Goal: Information Seeking & Learning: Learn about a topic

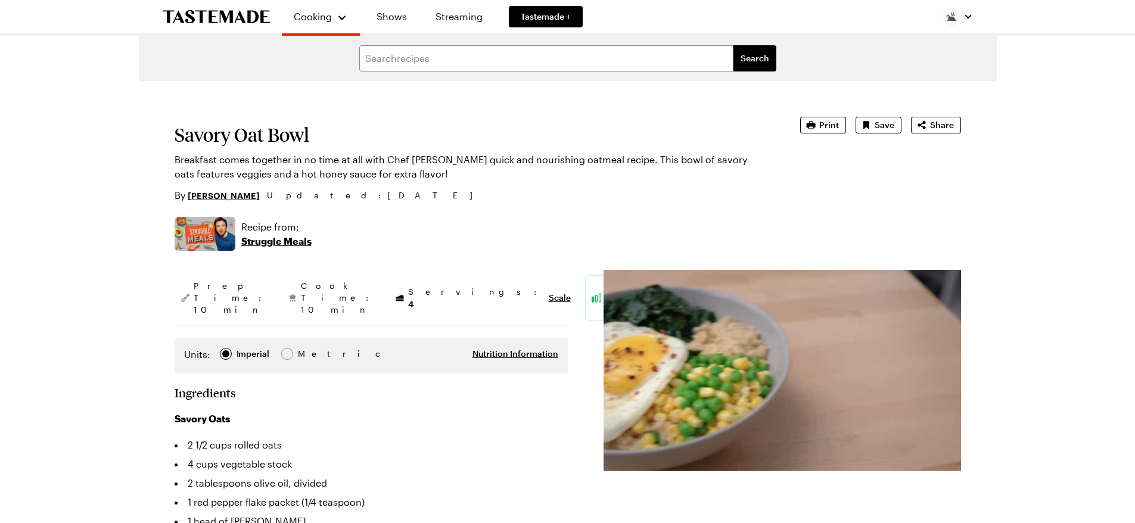
type textarea "x"
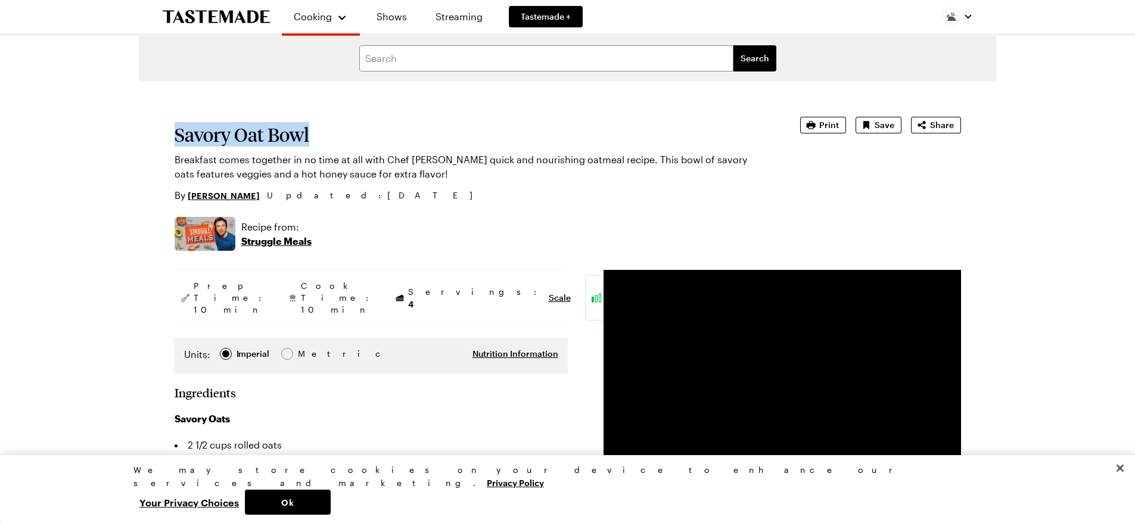
drag, startPoint x: 177, startPoint y: 133, endPoint x: 316, endPoint y: 129, distance: 139.5
click at [316, 129] on h1 "Savory Oat Bowl" at bounding box center [471, 134] width 592 height 21
copy h1 "Savory Oat Bowl"
drag, startPoint x: 409, startPoint y: 160, endPoint x: 476, endPoint y: 157, distance: 67.4
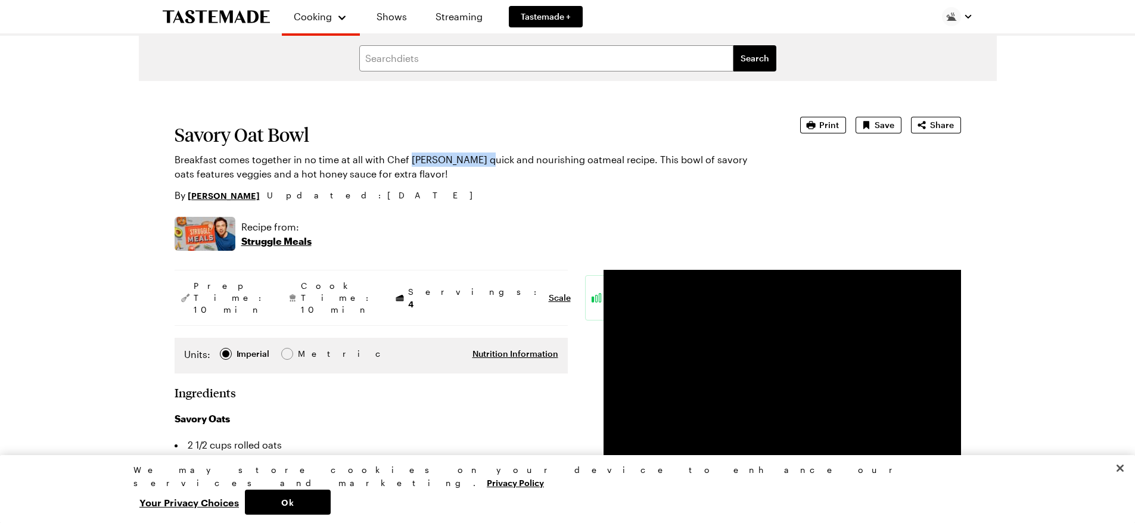
click at [476, 157] on p "Breakfast comes together in no time at all with Chef Frankie Celenza's quick an…" at bounding box center [471, 167] width 592 height 29
copy p "Frankie Celenza"
drag, startPoint x: 176, startPoint y: 132, endPoint x: 309, endPoint y: 129, distance: 133.5
click at [309, 129] on h1 "Savory Oat Bowl" at bounding box center [471, 134] width 592 height 21
copy h1 "Savory Oat Bowl"
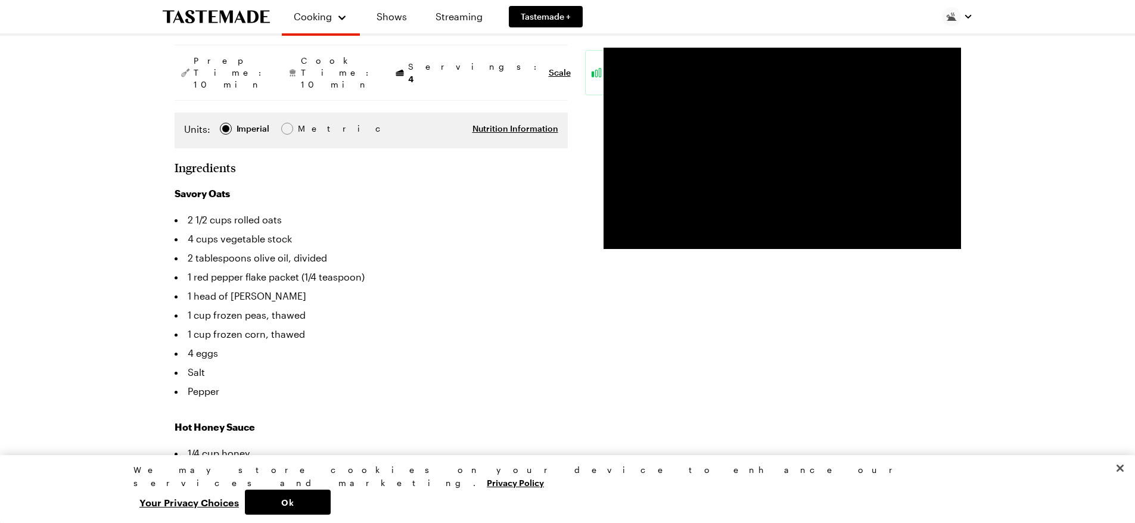
scroll to position [298, 0]
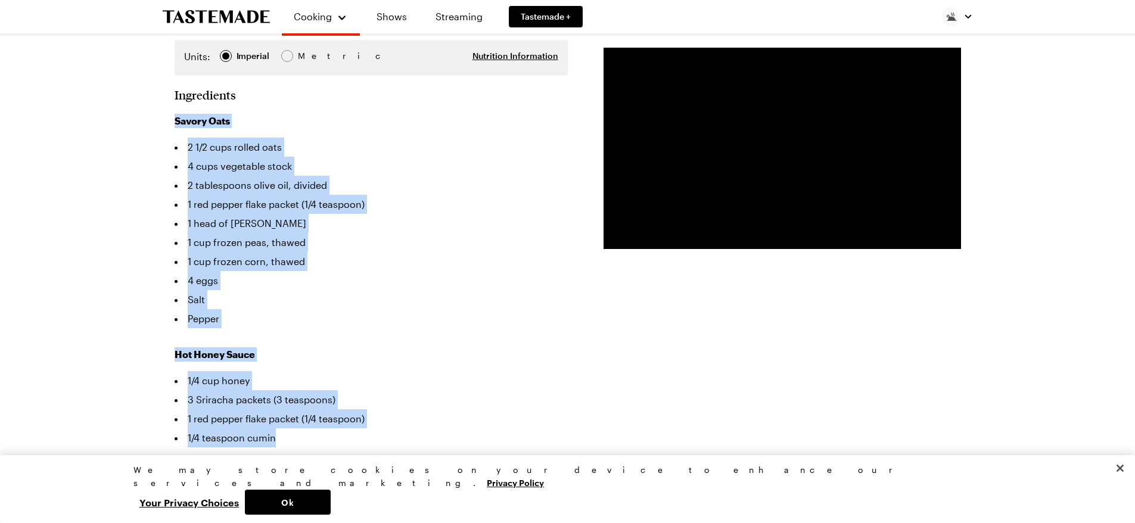
drag, startPoint x: 170, startPoint y: 97, endPoint x: 319, endPoint y: 390, distance: 329.1
copy div "Savory Oats 2 1/2 cups rolled oats 4 cups vegetable stock 2 tablespoons olive o…"
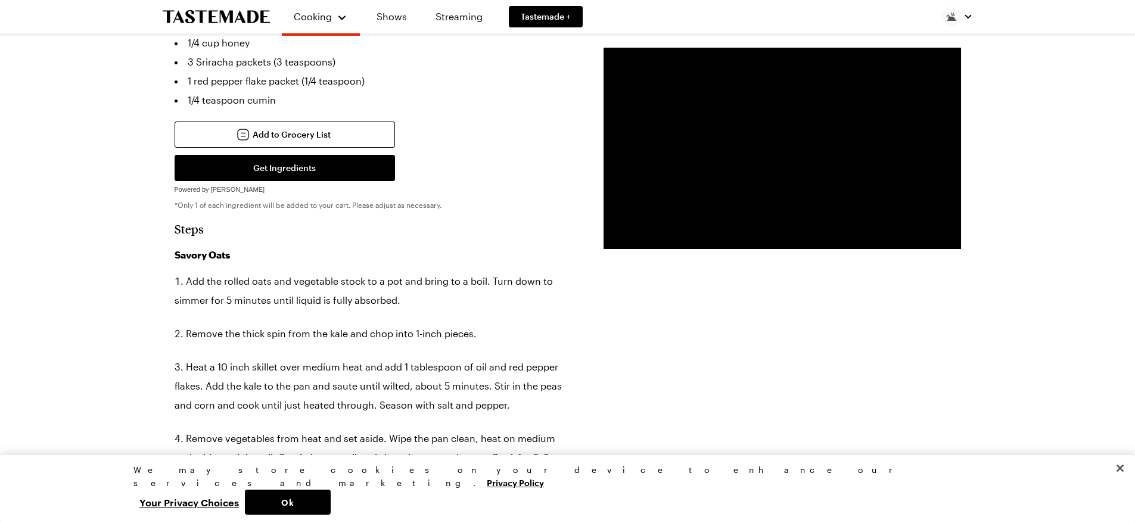
scroll to position [715, 0]
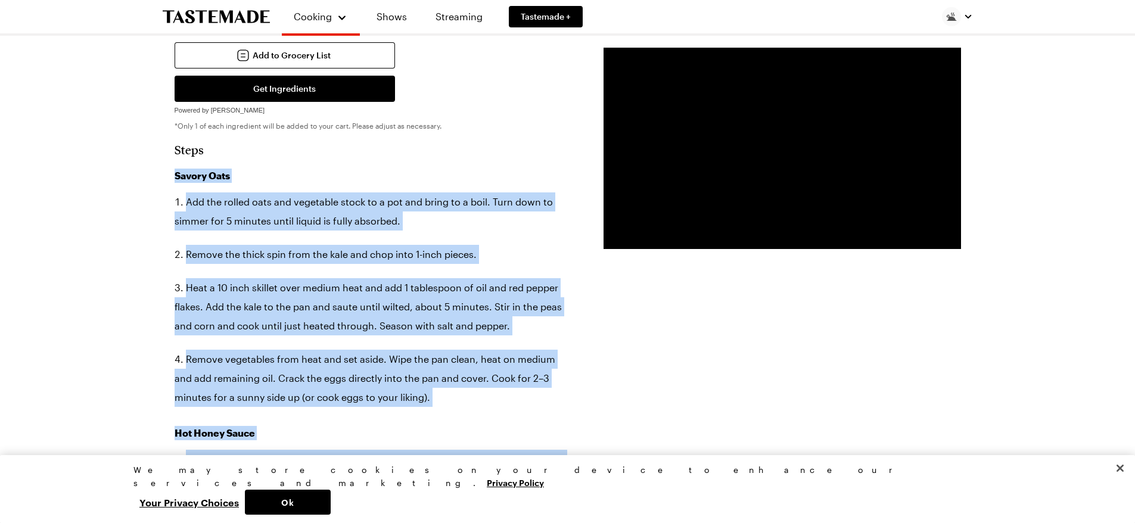
drag, startPoint x: 169, startPoint y: 156, endPoint x: 639, endPoint y: 426, distance: 541.6
click at [637, 428] on div "Savory Oat Bowl Breakfast comes together in no time at all with Chef Frankie Ce…" at bounding box center [568, 450] width 858 height 2169
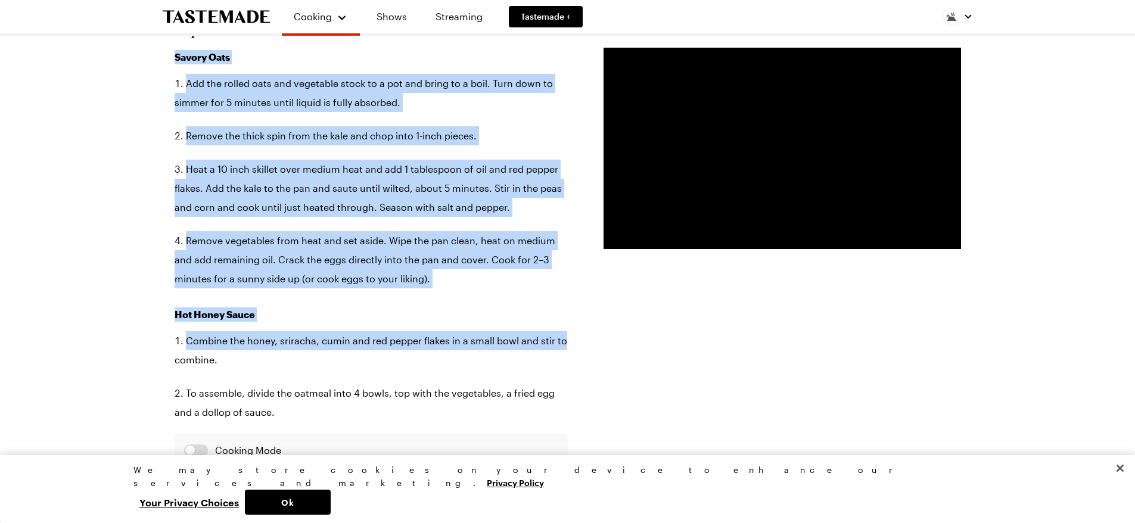
scroll to position [834, 0]
click at [117, 283] on div "Cooking Shows Streaming Tastemade + Search cuisines Search Savory Oat Bowl Brea…" at bounding box center [567, 350] width 1135 height 2368
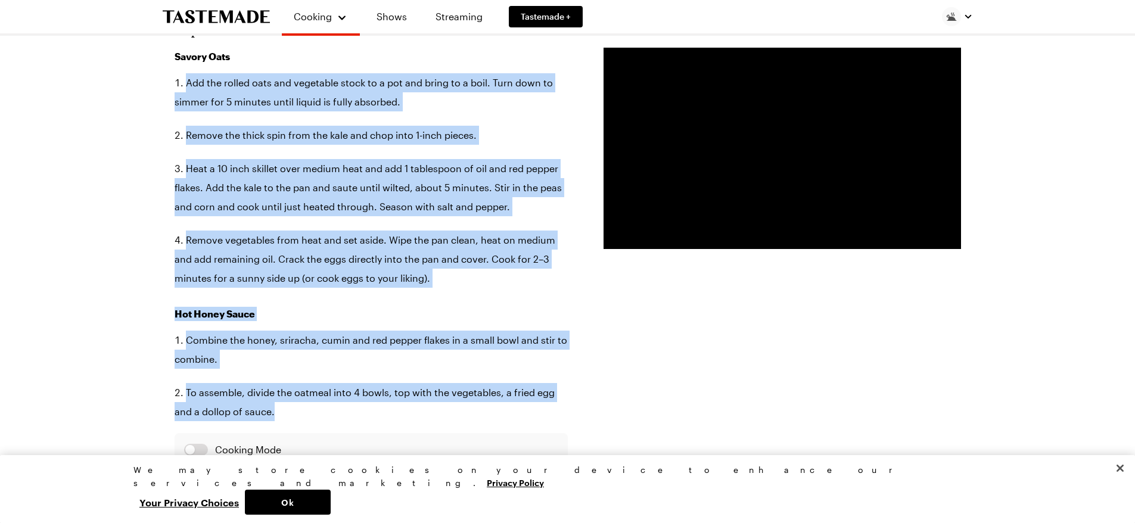
drag, startPoint x: 167, startPoint y: 51, endPoint x: 289, endPoint y: 396, distance: 365.8
click at [289, 396] on div "Savory Oat Bowl Breakfast comes together in no time at all with Chef Frankie Ce…" at bounding box center [568, 331] width 858 height 2169
copy div "Add the rolled oats and vegetable stock to a pot and bring to a boil. Turn down…"
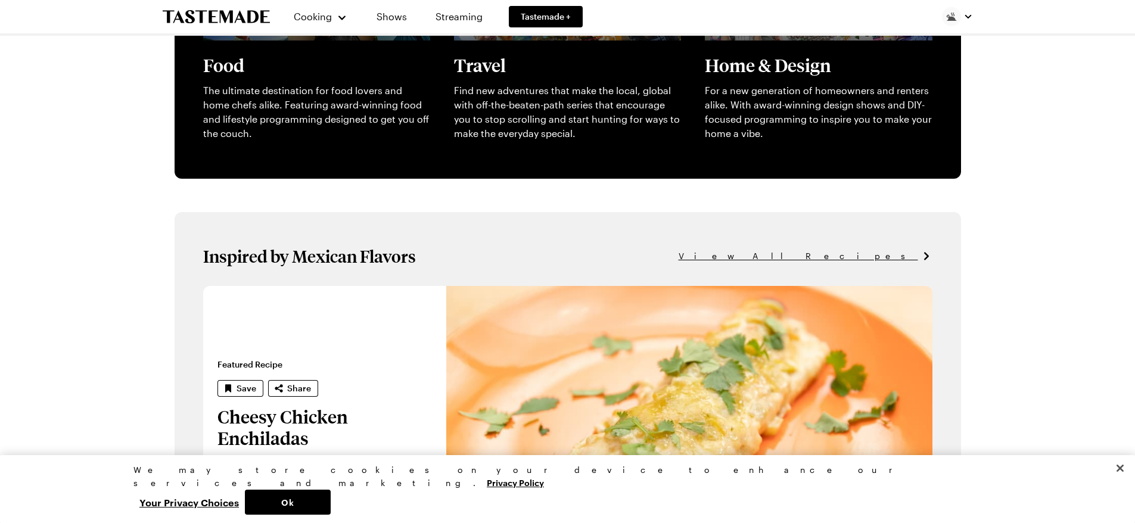
scroll to position [536, 0]
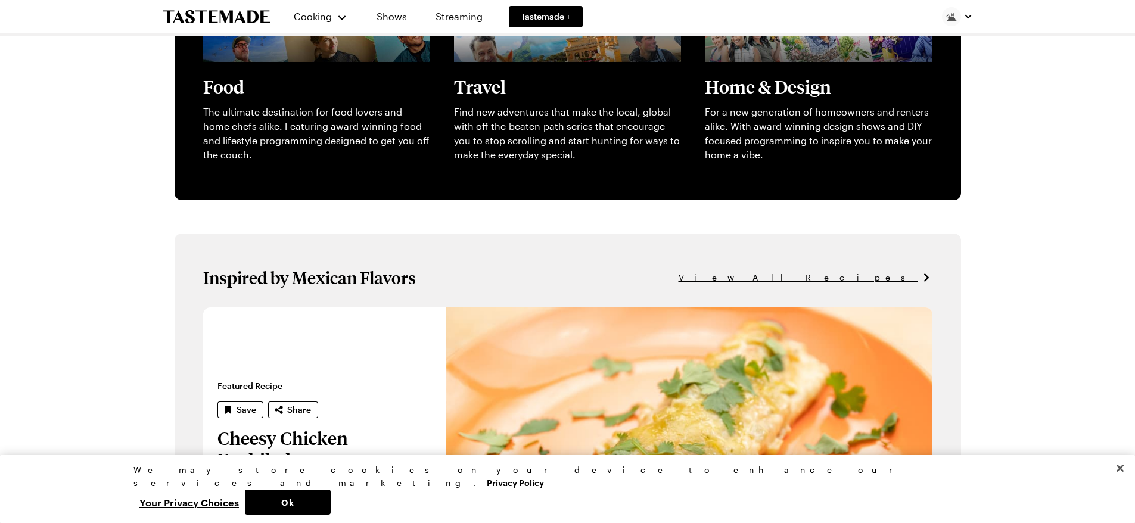
click at [863, 278] on span "View All Recipes" at bounding box center [799, 277] width 240 height 13
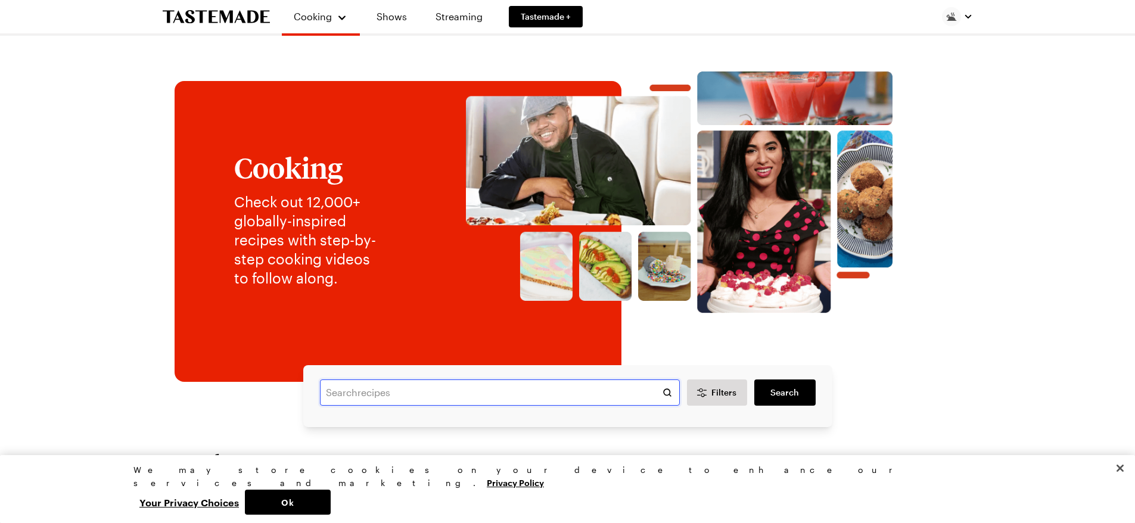
click at [356, 397] on input "text" at bounding box center [500, 393] width 360 height 26
type input "egg sandwich"
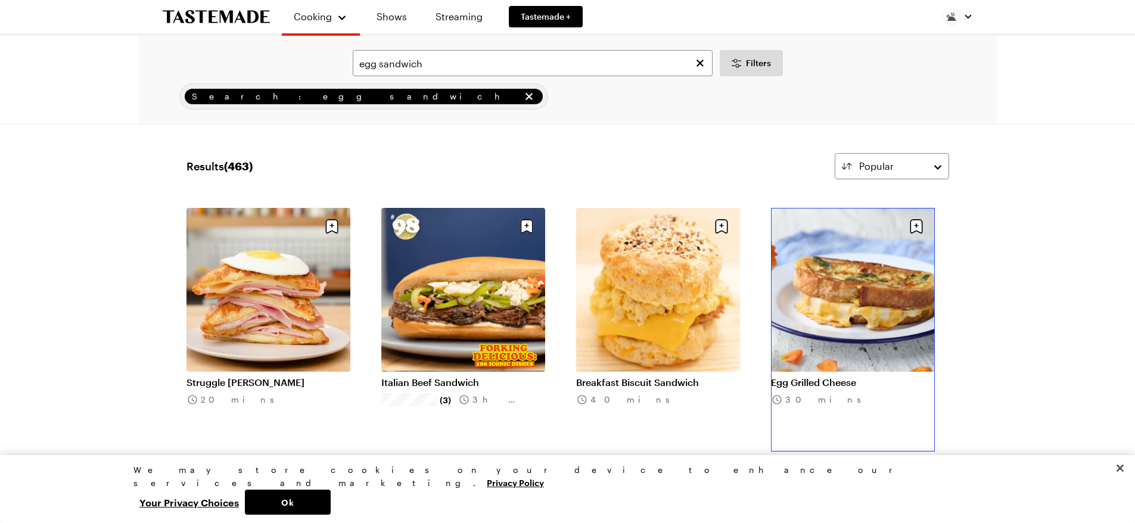
click at [903, 377] on link "Egg Grilled Cheese" at bounding box center [853, 383] width 164 height 12
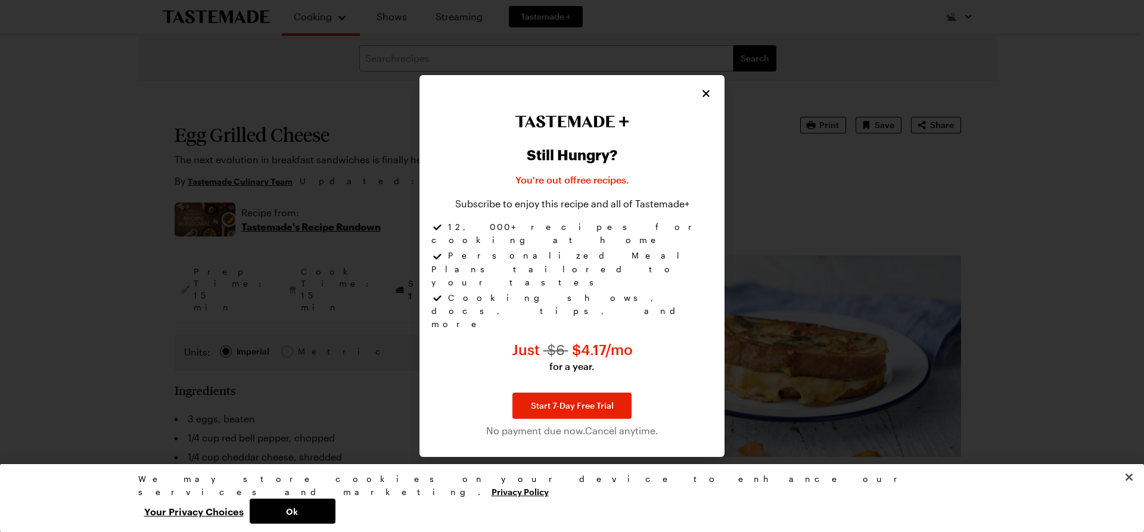
type textarea "x"
click at [706, 99] on icon "Close" at bounding box center [707, 93] width 12 height 12
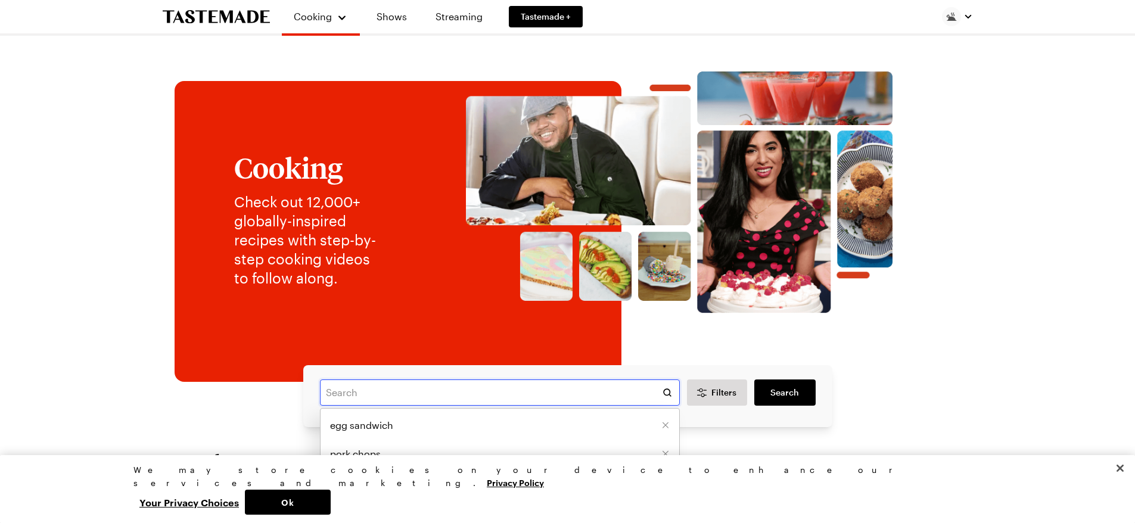
click at [341, 396] on input "text" at bounding box center [500, 393] width 360 height 26
click at [353, 426] on span "egg sandwich" at bounding box center [361, 425] width 63 height 14
type input "egg sandwich"
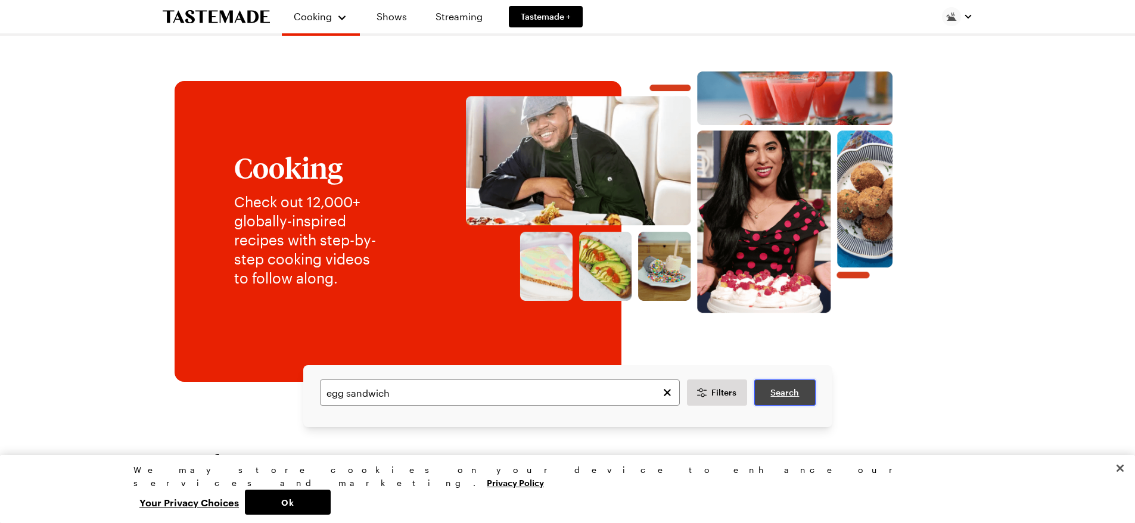
click at [788, 387] on span "Search" at bounding box center [785, 393] width 29 height 12
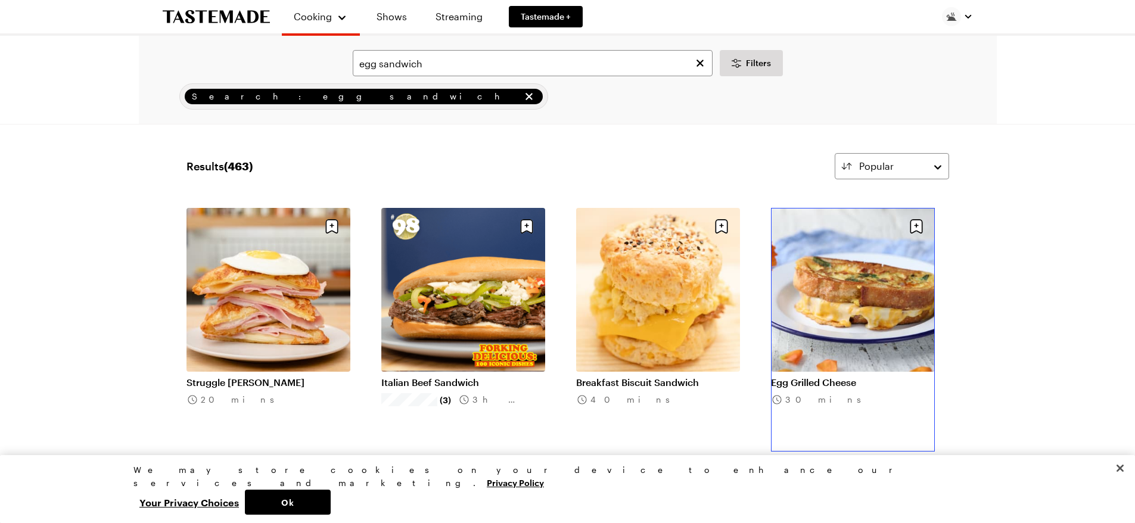
click at [818, 381] on link "Egg Grilled Cheese" at bounding box center [853, 383] width 164 height 12
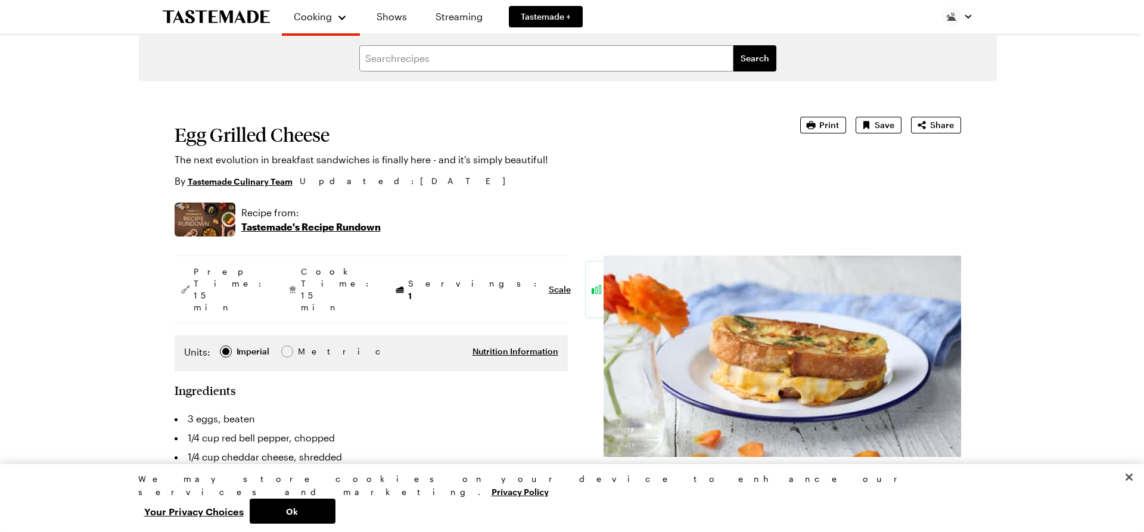
type textarea "x"
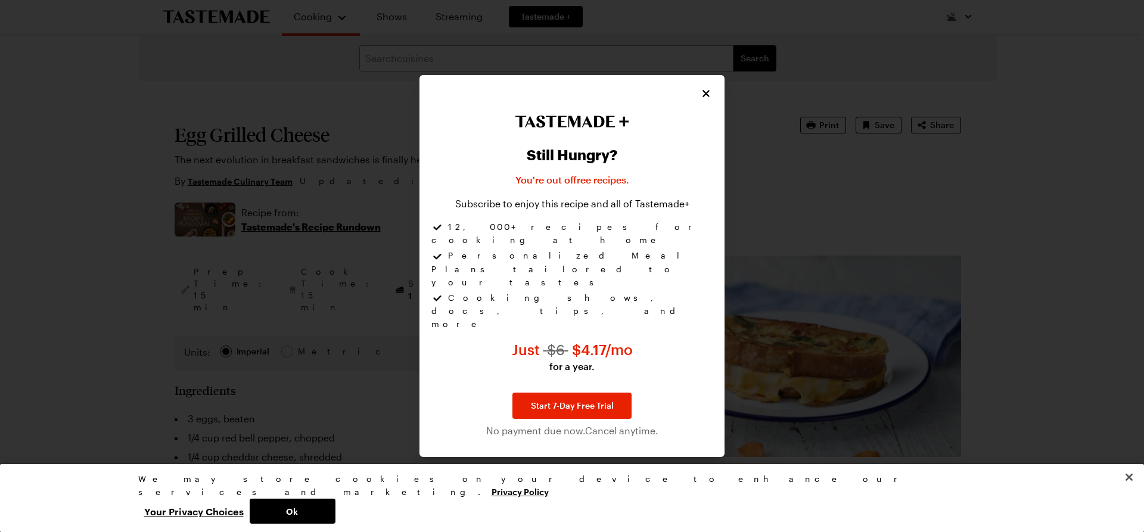
click at [274, 60] on div at bounding box center [572, 266] width 1144 height 532
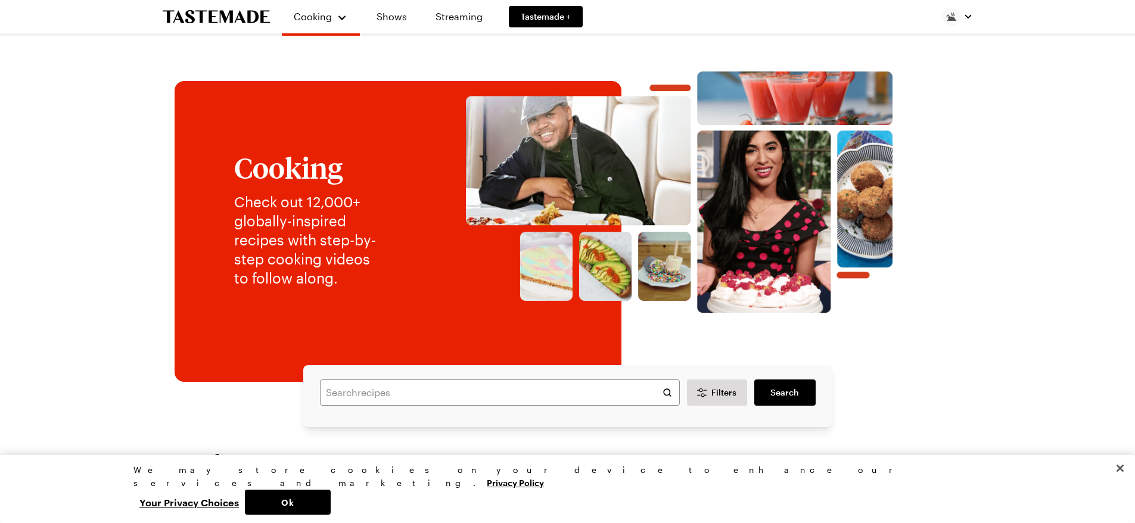
click at [229, 82] on div "Cooking Check out 12,000+ globally-inspired recipes with step-by-step cooking v…" at bounding box center [568, 203] width 787 height 263
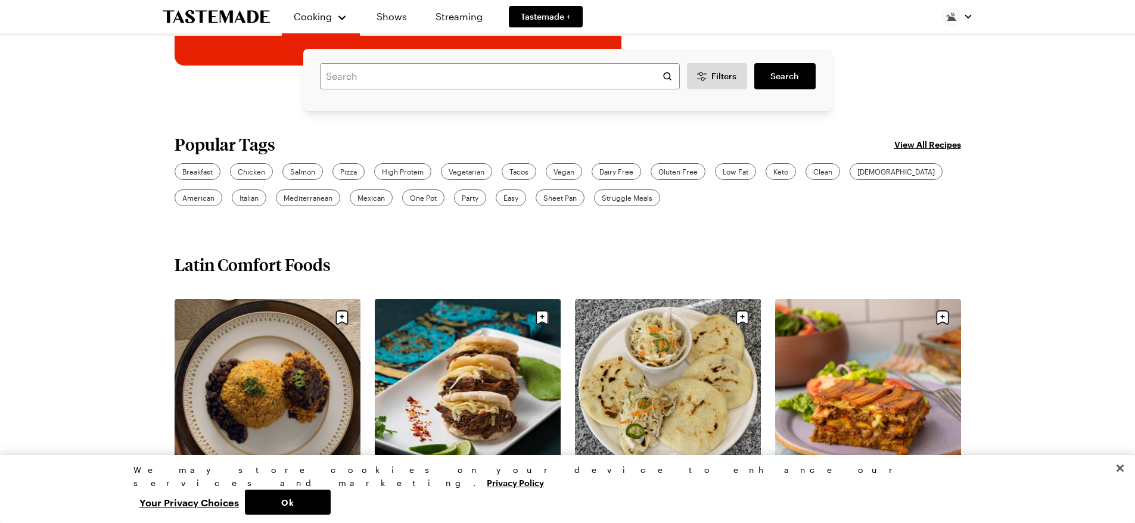
scroll to position [119, 0]
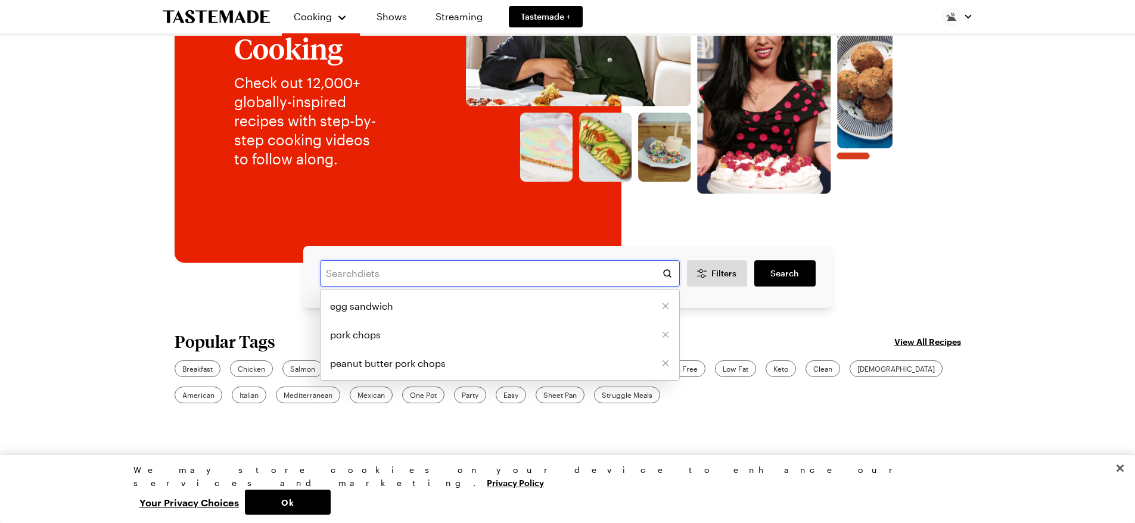
click at [343, 272] on input "text" at bounding box center [500, 273] width 360 height 26
click at [359, 305] on span "egg sandwich" at bounding box center [361, 306] width 63 height 14
type input "egg sandwich"
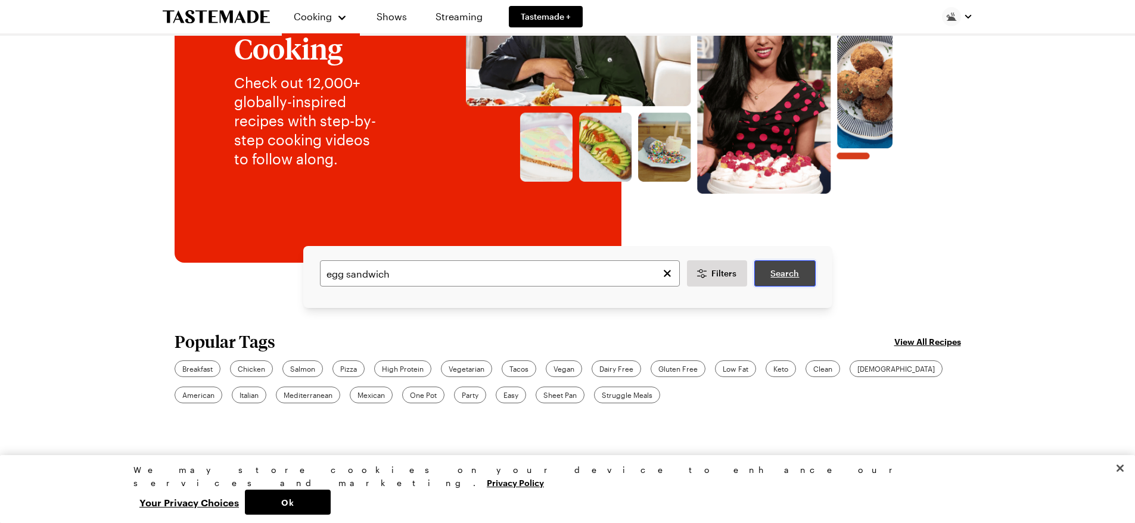
click at [794, 274] on span "Search" at bounding box center [785, 274] width 29 height 12
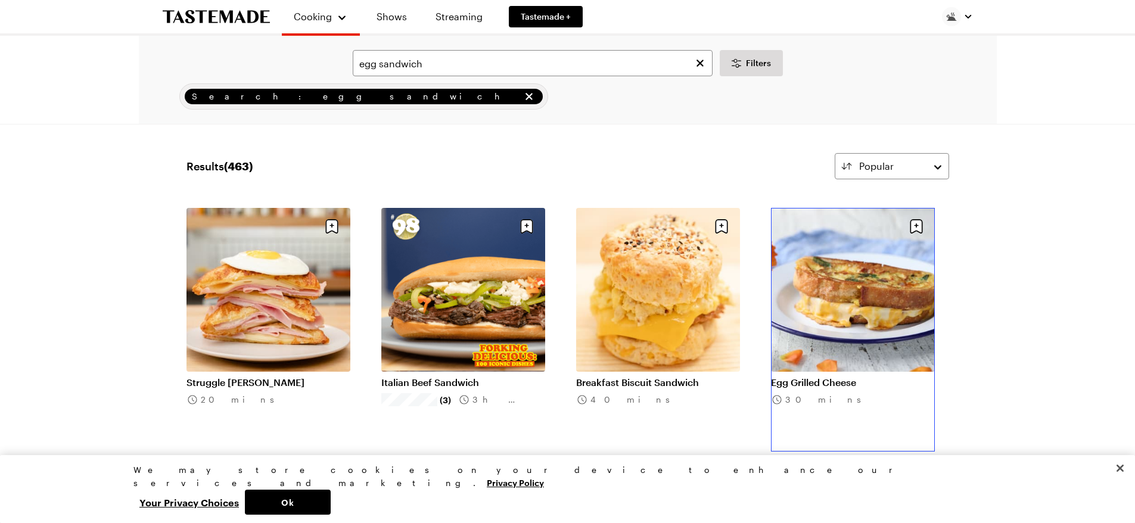
click at [807, 380] on link "Egg Grilled Cheese" at bounding box center [853, 383] width 164 height 12
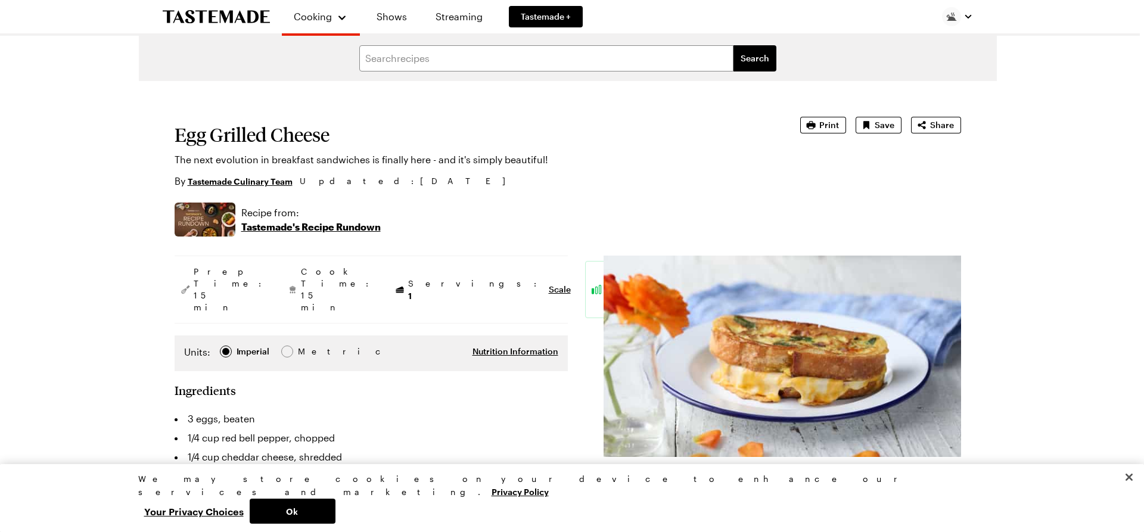
type textarea "x"
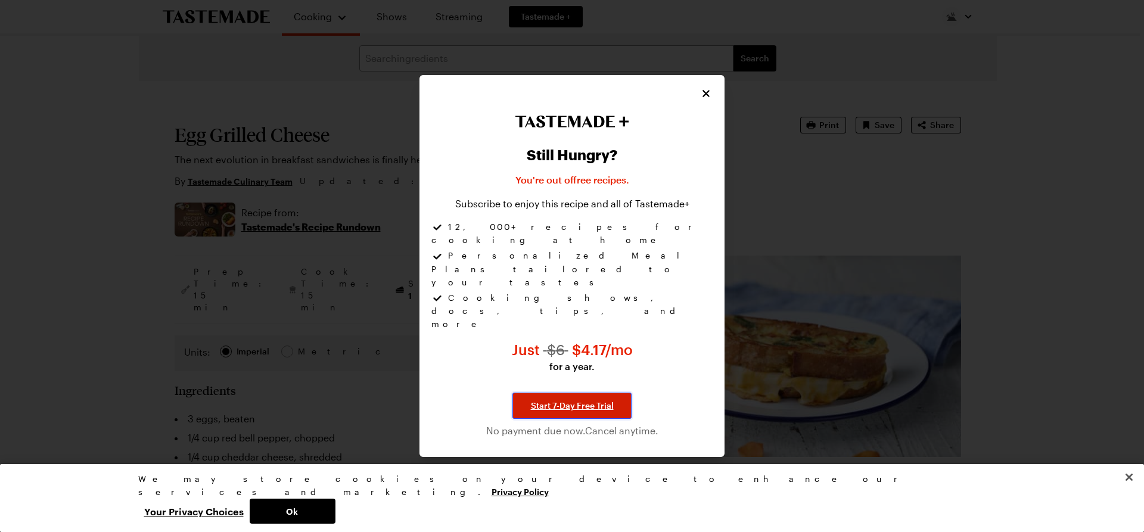
click at [557, 400] on span "Start 7-Day Free Trial" at bounding box center [572, 406] width 83 height 12
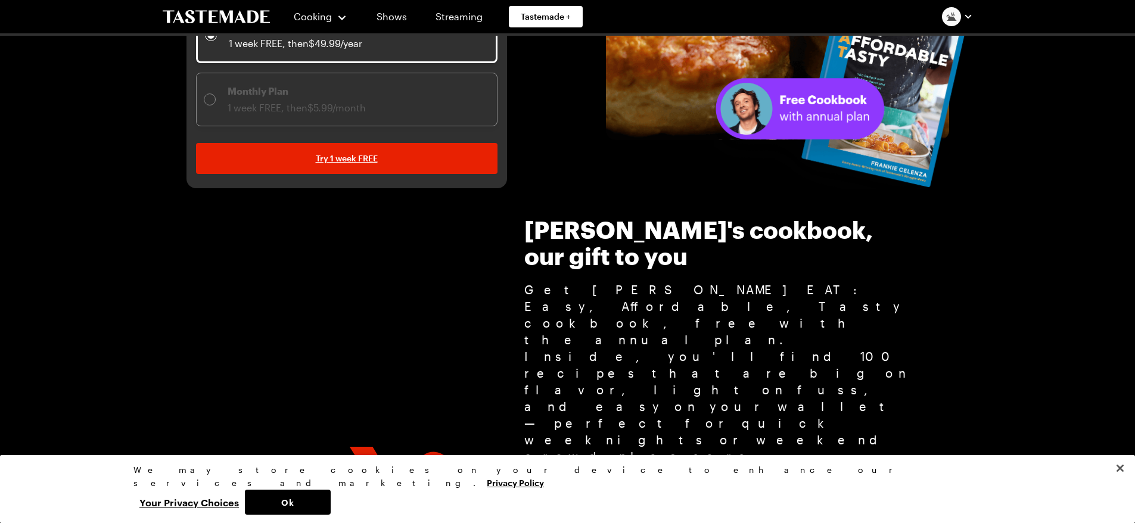
scroll to position [358, 0]
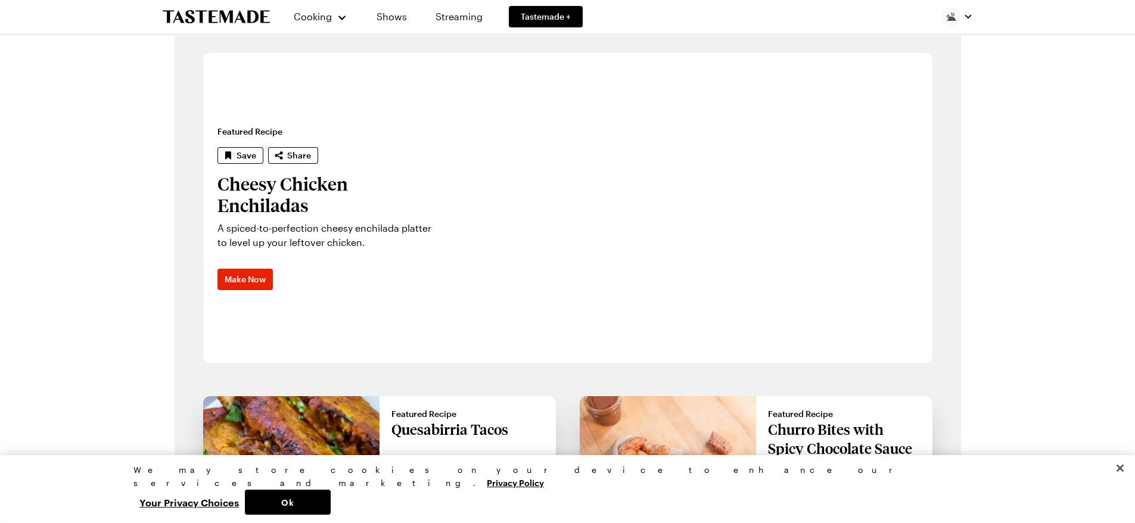
scroll to position [799, 0]
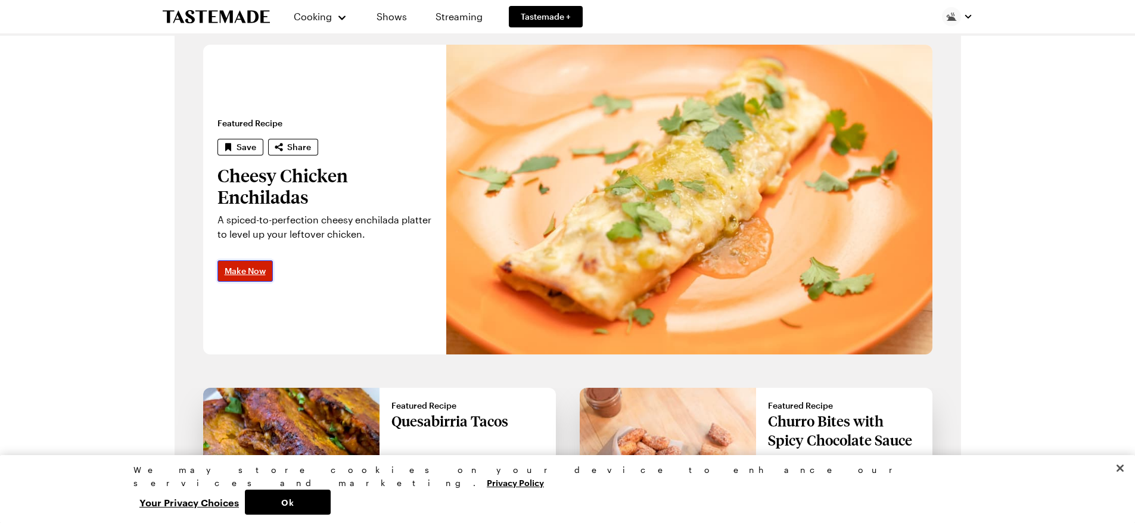
click at [253, 266] on span "Make Now" at bounding box center [245, 271] width 41 height 12
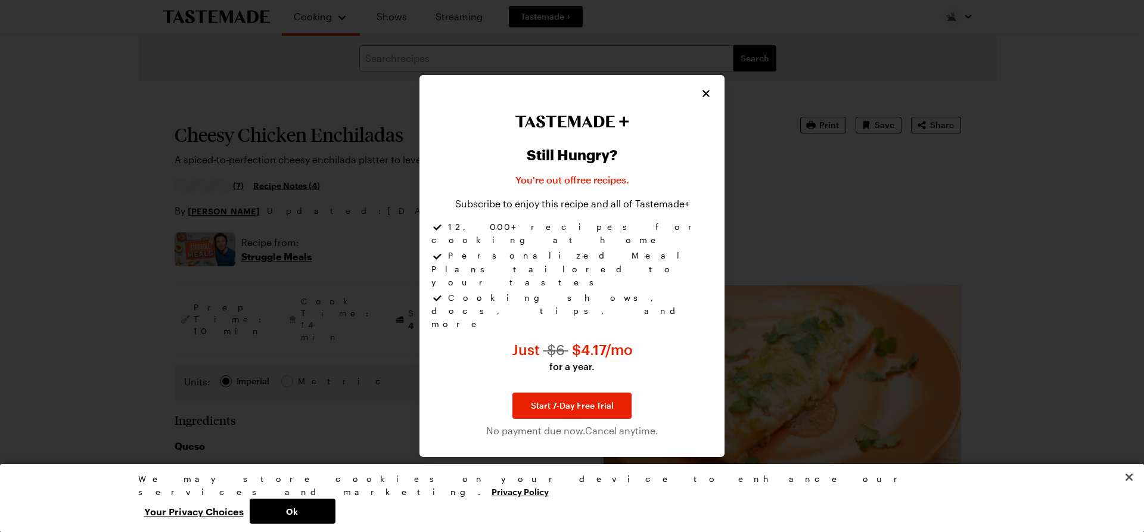
type textarea "x"
